Goal: Transaction & Acquisition: Purchase product/service

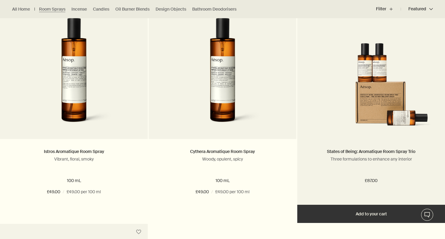
scroll to position [192, 0]
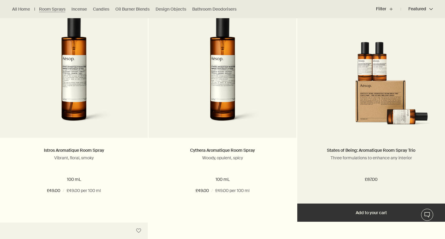
click at [343, 128] on img at bounding box center [370, 85] width 129 height 87
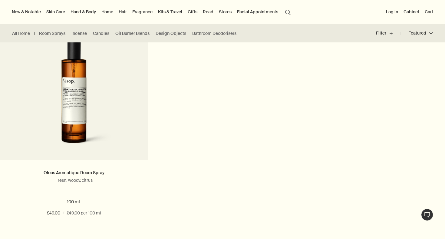
scroll to position [391, 0]
click at [105, 35] on link "Candles" at bounding box center [101, 34] width 16 height 6
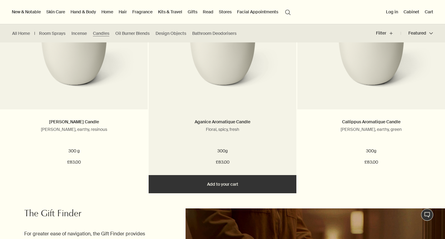
scroll to position [219, 0]
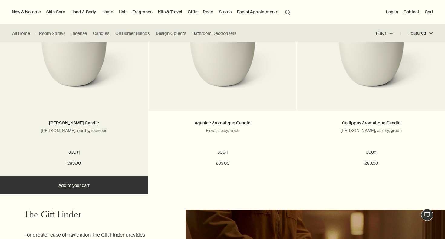
click at [125, 95] on img at bounding box center [74, 45] width 128 height 112
